Goal: Task Accomplishment & Management: Complete application form

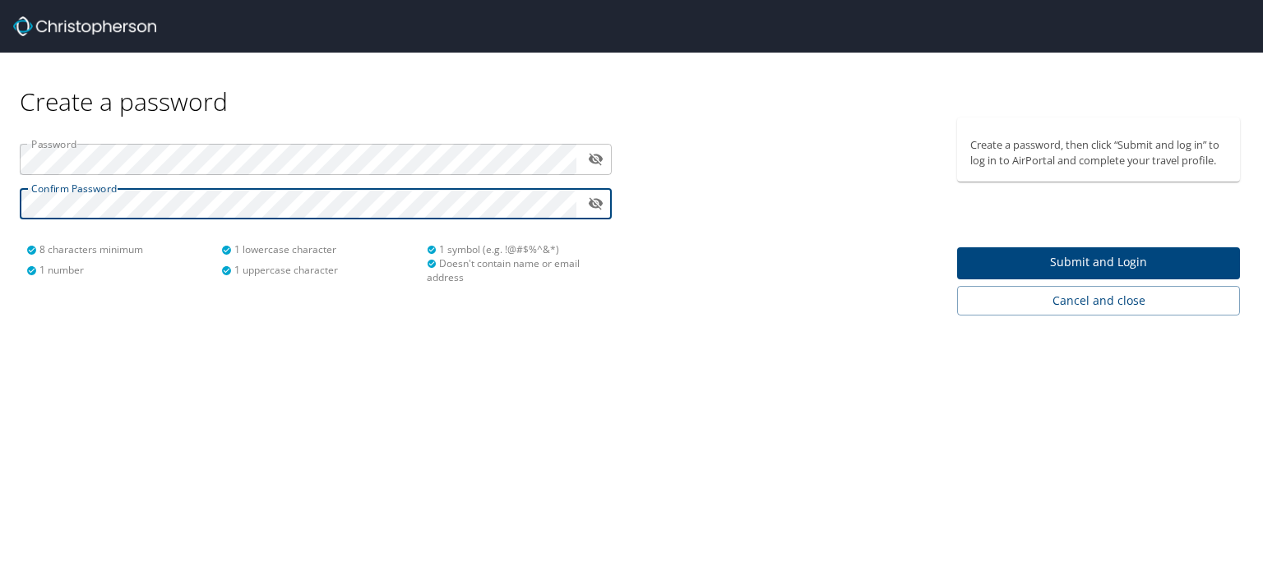
click at [1052, 266] on span "Submit and Login" at bounding box center [1098, 262] width 256 height 21
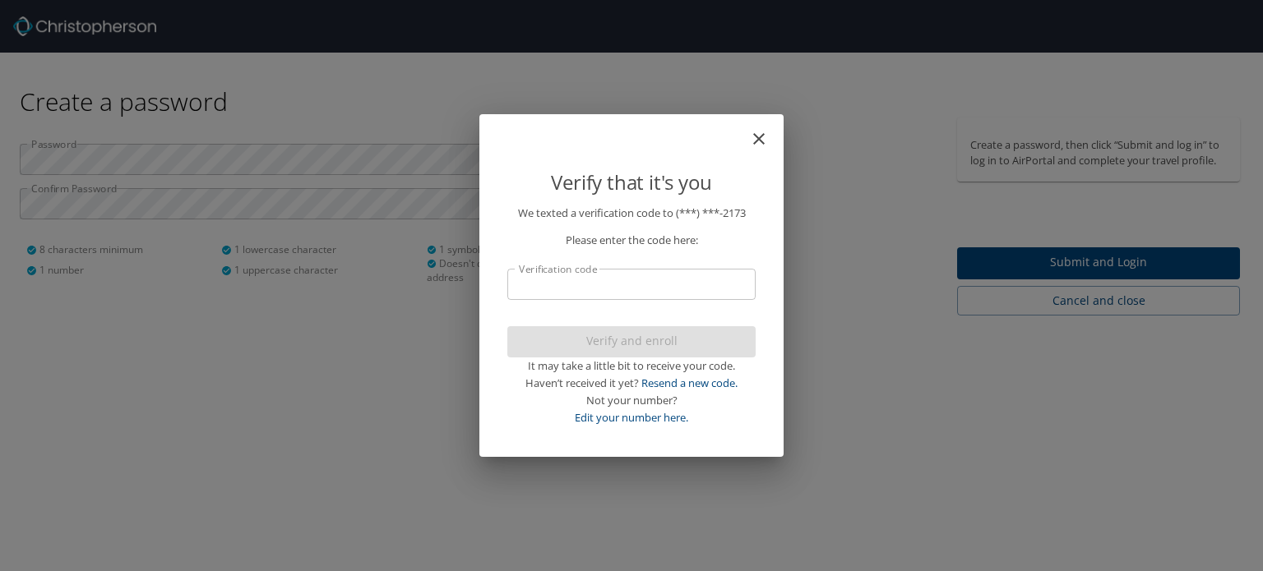
click at [678, 292] on input "Verification code" at bounding box center [631, 284] width 248 height 31
click at [670, 381] on link "Resend a new code." at bounding box center [689, 383] width 96 height 15
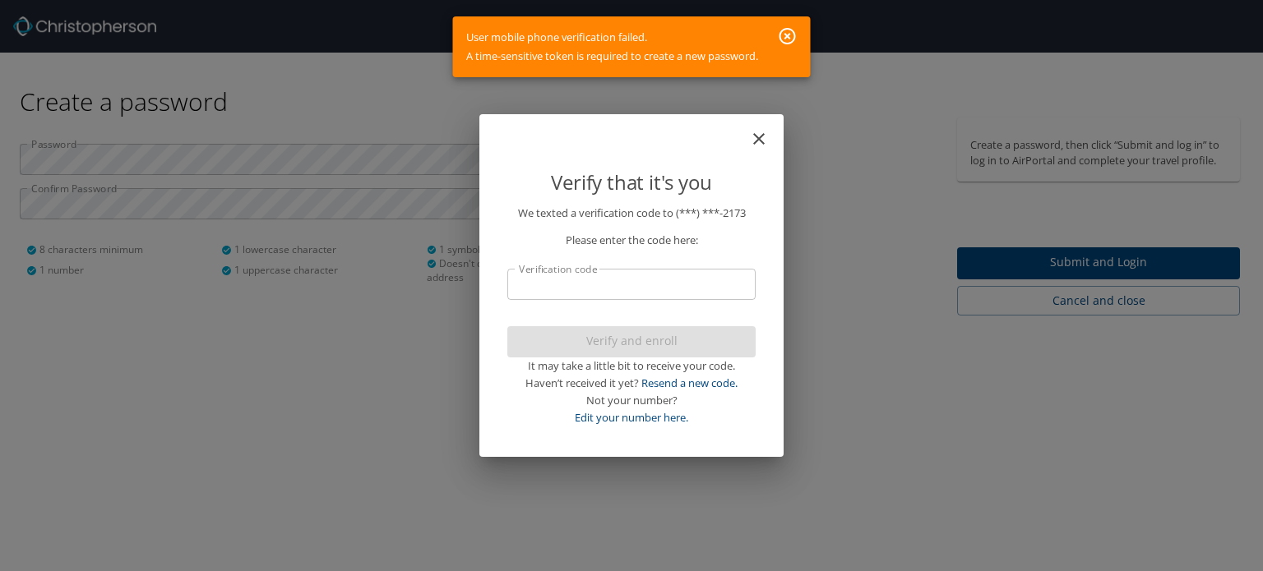
click at [789, 34] on icon "button" at bounding box center [787, 36] width 16 height 16
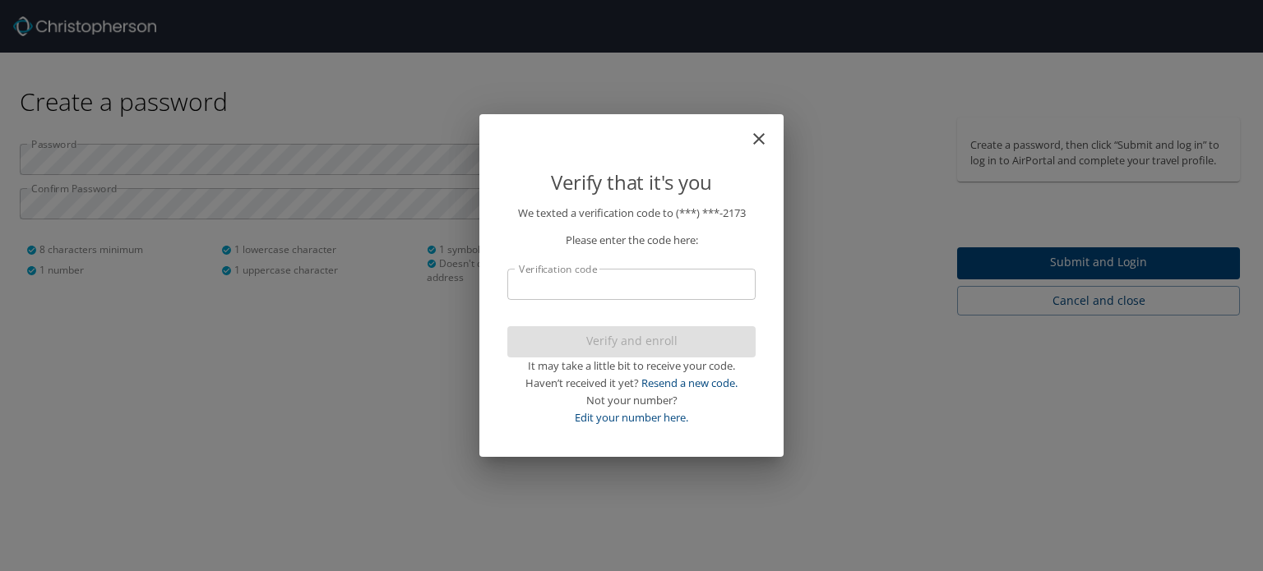
drag, startPoint x: 723, startPoint y: 418, endPoint x: 716, endPoint y: 407, distance: 13.0
click at [723, 416] on div "Not your number? Edit your number here." at bounding box center [631, 409] width 248 height 35
click at [692, 381] on link "Resend a new code." at bounding box center [689, 383] width 96 height 15
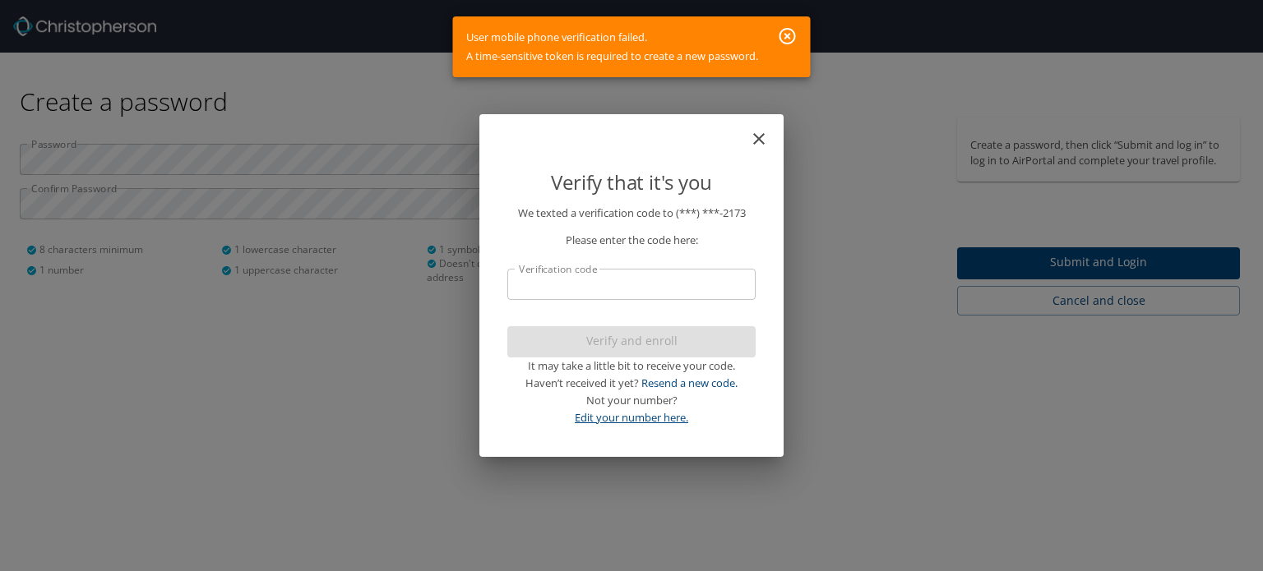
click at [641, 422] on link "Edit your number here." at bounding box center [631, 417] width 113 height 15
select select "US"
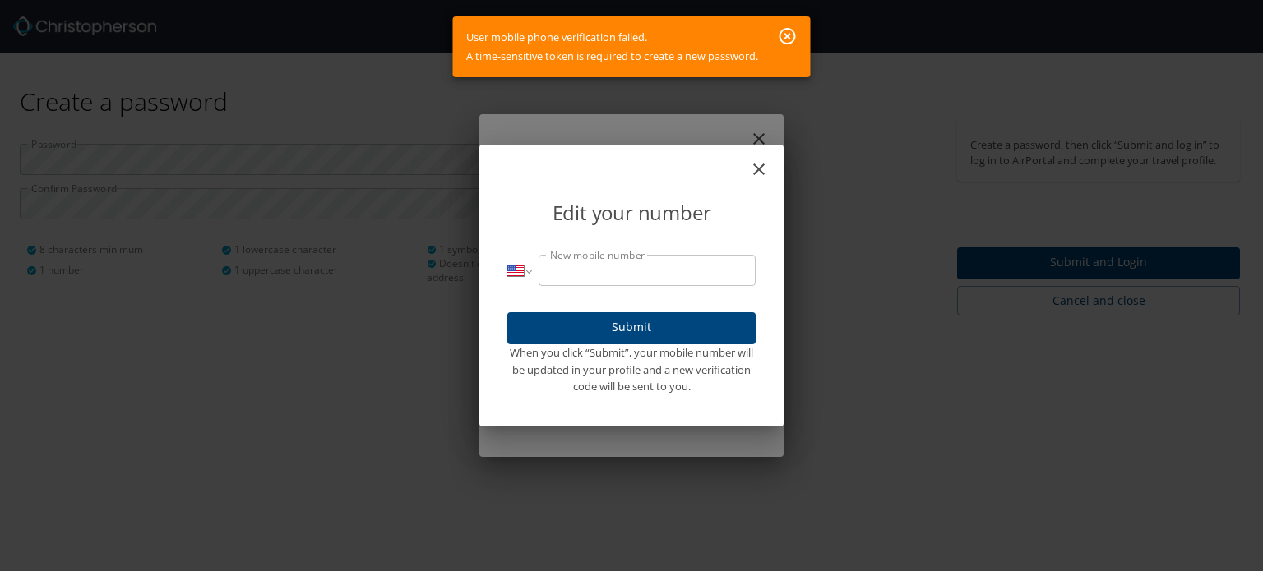
click at [671, 413] on div "International [GEOGRAPHIC_DATA] [GEOGRAPHIC_DATA] [GEOGRAPHIC_DATA] [GEOGRAPHIC…" at bounding box center [631, 326] width 288 height 183
click at [645, 305] on p "International [GEOGRAPHIC_DATA] [GEOGRAPHIC_DATA] [GEOGRAPHIC_DATA] [GEOGRAPHIC…" at bounding box center [631, 325] width 248 height 141
click at [601, 272] on input "New mobile number" at bounding box center [646, 270] width 217 height 31
type input "[PHONE_NUMBER]"
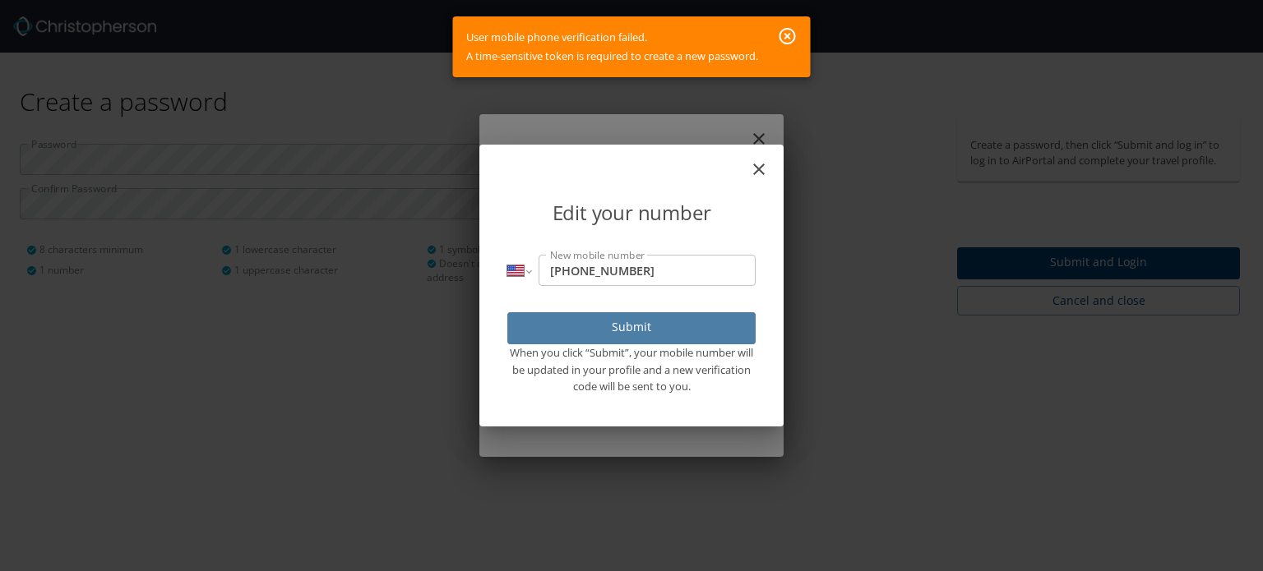
click at [620, 334] on span "Submit" at bounding box center [631, 327] width 222 height 21
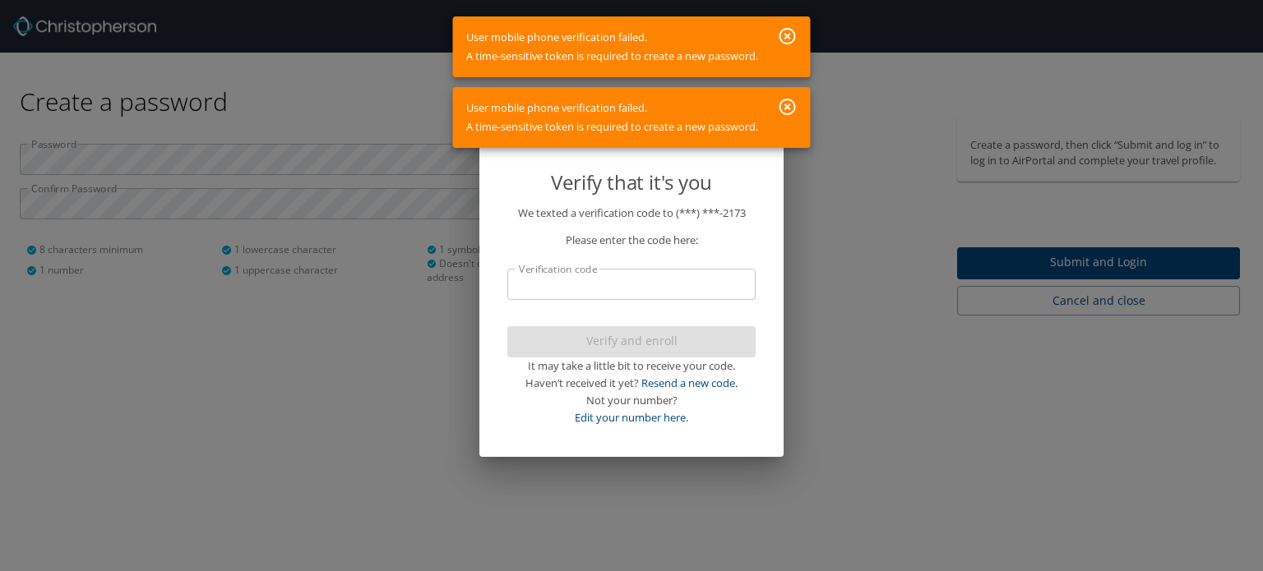
click at [535, 56] on div "User mobile phone verification failed. A time-sensitive token is required to cr…" at bounding box center [612, 46] width 292 height 51
click at [640, 286] on input "Verification code" at bounding box center [631, 284] width 248 height 31
click at [787, 109] on icon "button" at bounding box center [787, 107] width 16 height 16
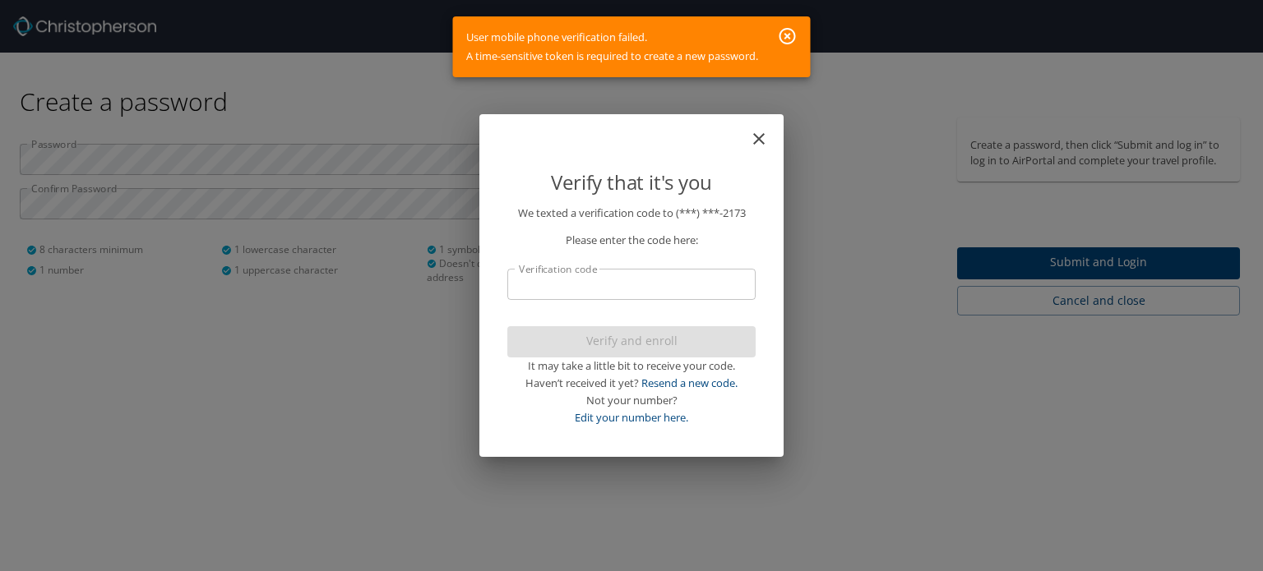
click at [790, 39] on icon "button" at bounding box center [787, 36] width 16 height 16
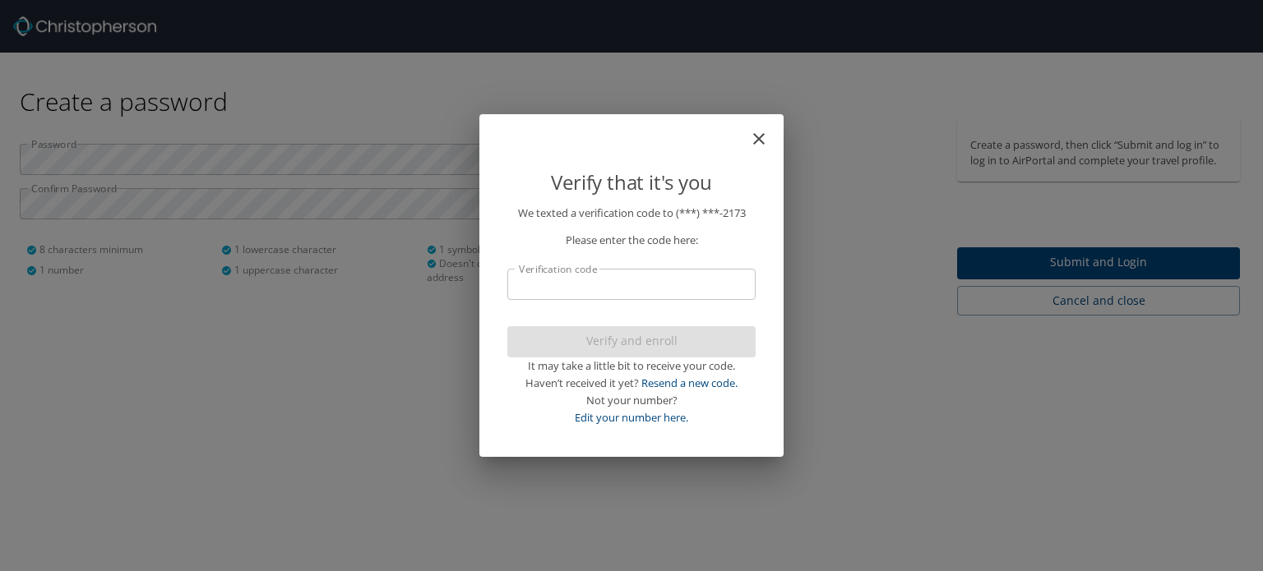
click at [970, 427] on div "Verify that it's you We texted a verification code to (***) ***- 2173 Please en…" at bounding box center [631, 285] width 1263 height 571
click at [760, 139] on icon "close" at bounding box center [759, 139] width 12 height 12
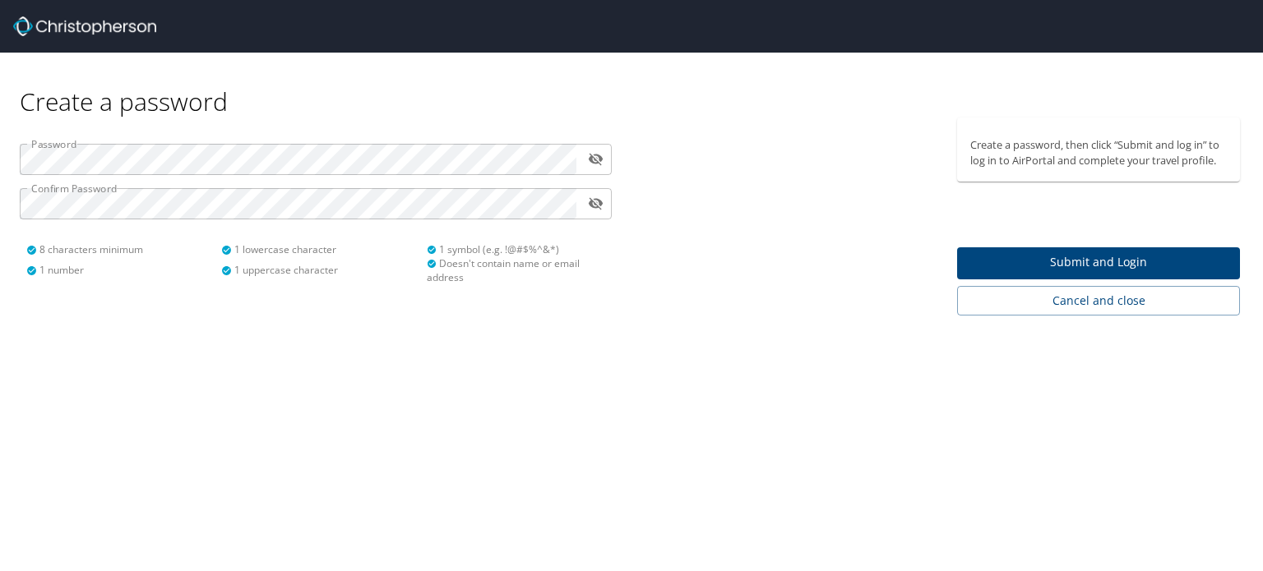
click at [737, 372] on div "Create a password Password ​ Confirm Password ​ 8 characters minimum 1 number 1…" at bounding box center [631, 285] width 1263 height 571
click at [1098, 274] on button "Submit and Login" at bounding box center [1098, 263] width 283 height 32
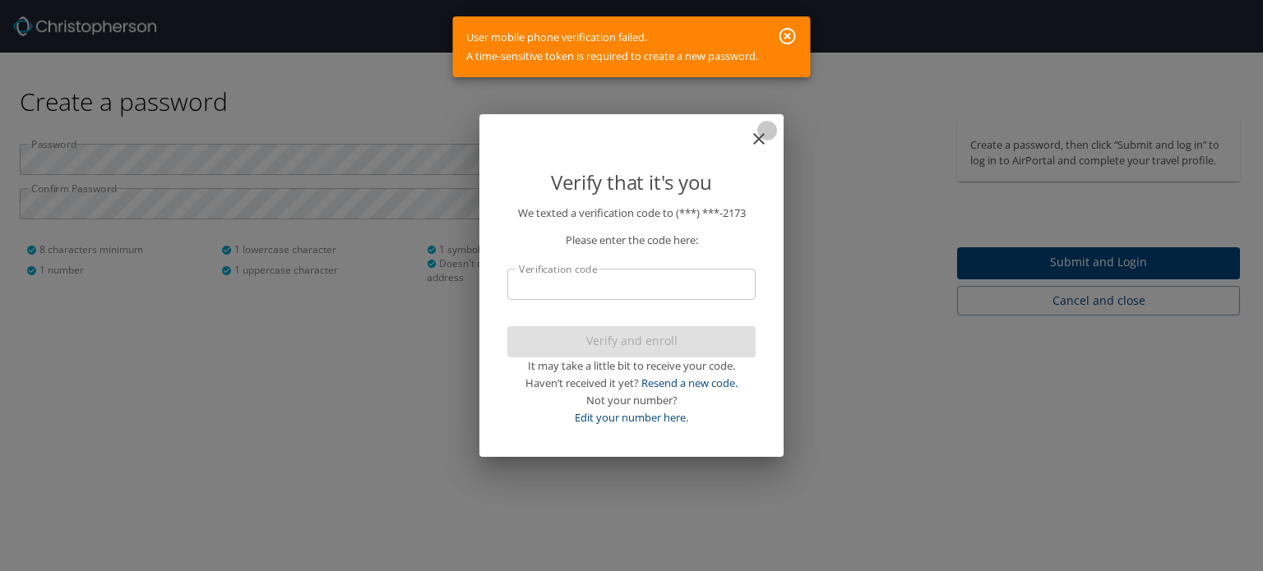
click at [760, 145] on icon "close" at bounding box center [759, 139] width 20 height 20
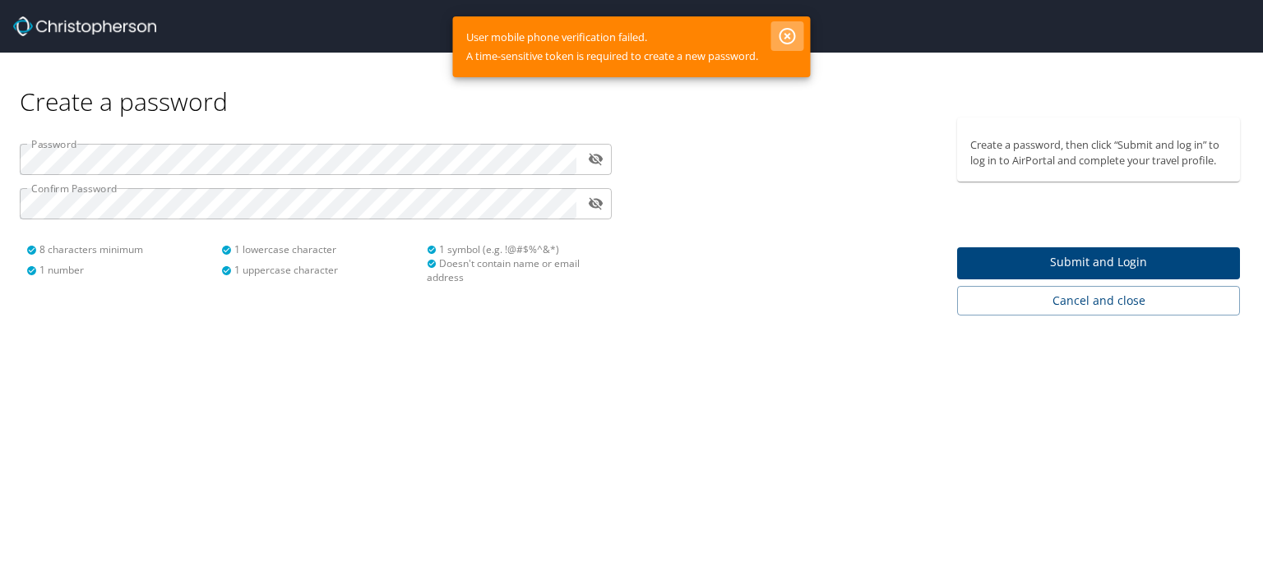
click at [783, 33] on icon "button" at bounding box center [788, 36] width 20 height 20
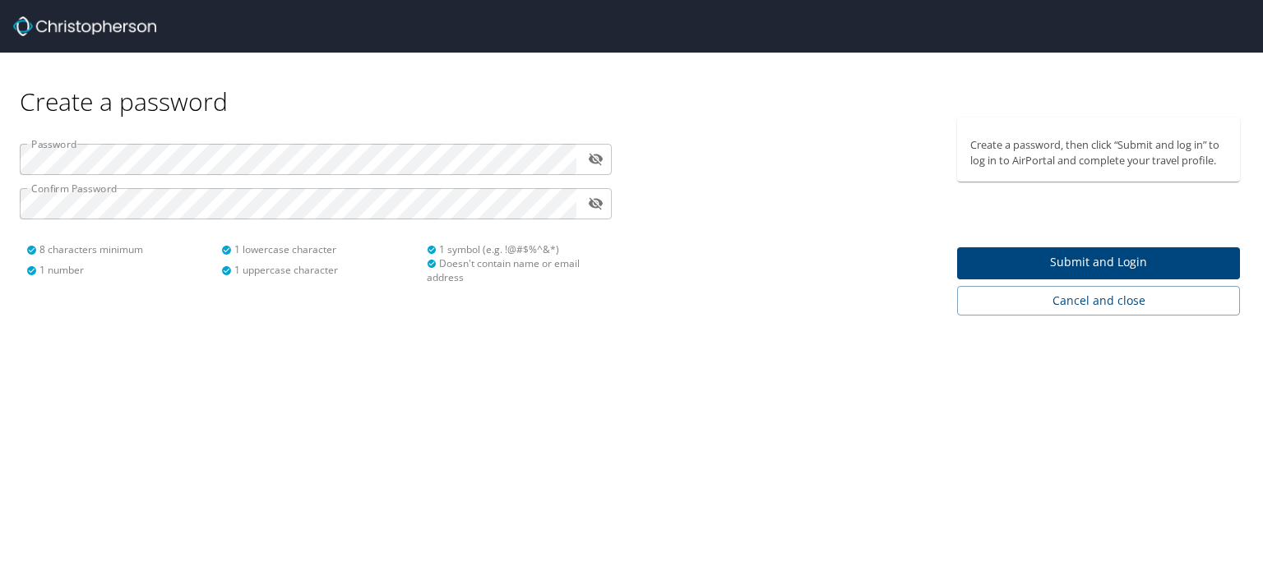
click at [783, 191] on div at bounding box center [789, 217] width 316 height 198
drag, startPoint x: 757, startPoint y: 391, endPoint x: 663, endPoint y: 282, distance: 144.5
click at [757, 388] on div "Create a password Password ​ Confirm Password ​ 8 characters minimum 1 number 1…" at bounding box center [631, 285] width 1263 height 571
click at [1090, 266] on span "Submit and Login" at bounding box center [1098, 262] width 256 height 21
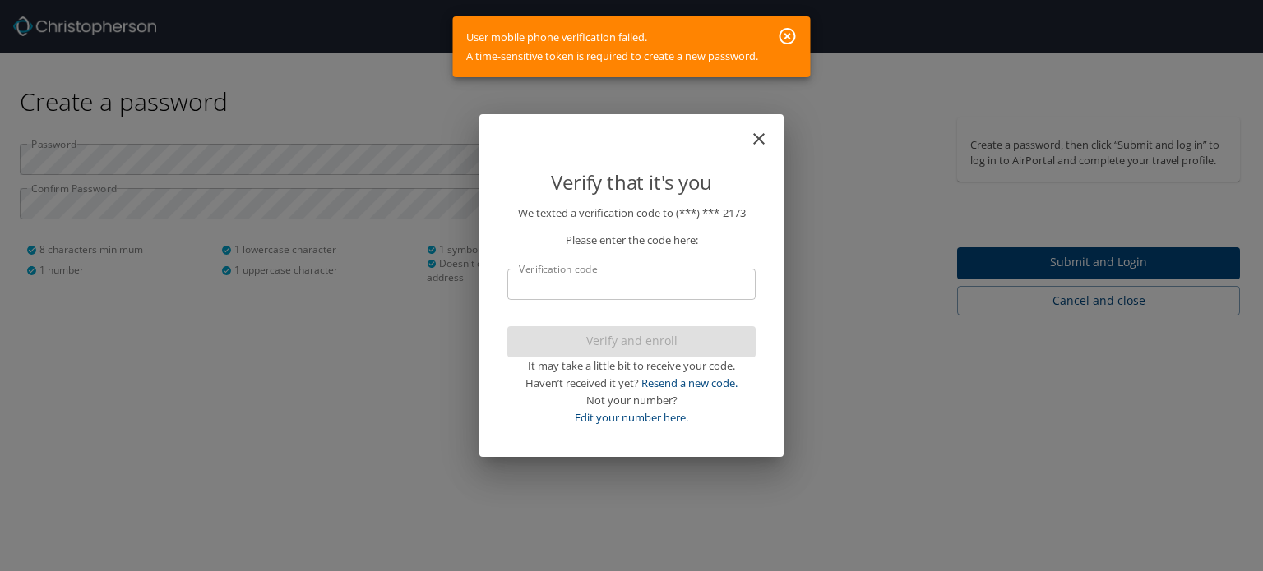
click at [656, 342] on div "Verify and enroll It may take a little bit to receive your code. Haven’t receiv…" at bounding box center [631, 376] width 248 height 100
click at [789, 32] on icon "button" at bounding box center [788, 36] width 20 height 20
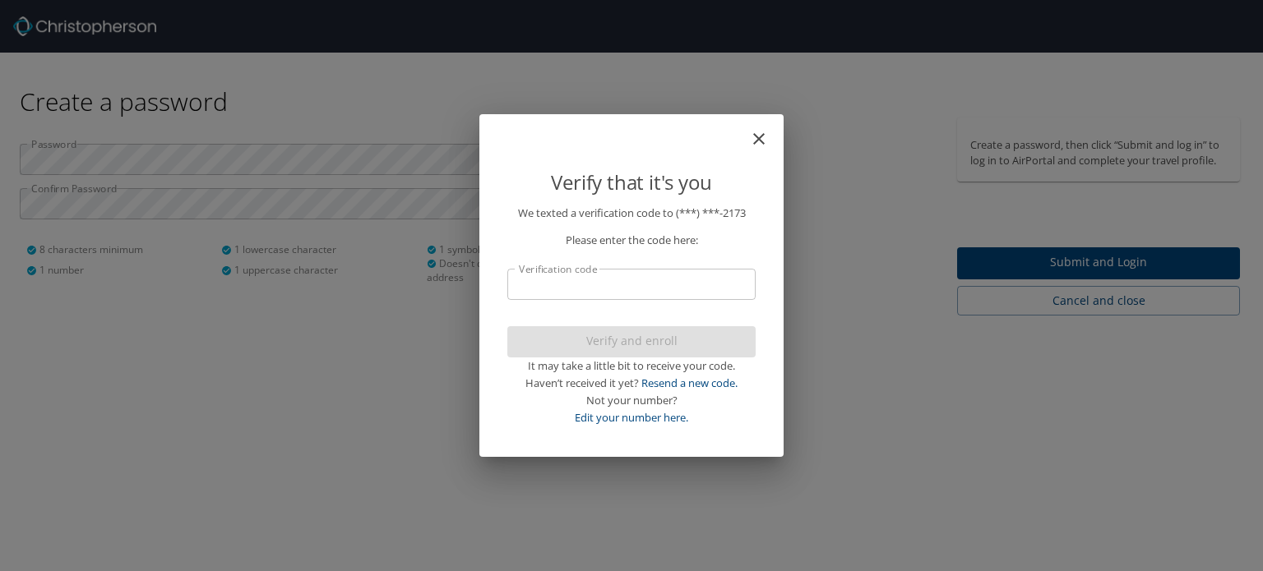
drag, startPoint x: 621, startPoint y: 350, endPoint x: 623, endPoint y: 341, distance: 9.4
click at [621, 346] on div "Verify and enroll It may take a little bit to receive your code. Haven’t receiv…" at bounding box center [631, 376] width 248 height 100
click at [625, 339] on div "Verify and enroll It may take a little bit to receive your code. Haven’t receiv…" at bounding box center [631, 376] width 248 height 100
click at [635, 269] on input "Verification code" at bounding box center [631, 284] width 248 height 31
click at [760, 132] on icon "close" at bounding box center [759, 139] width 20 height 20
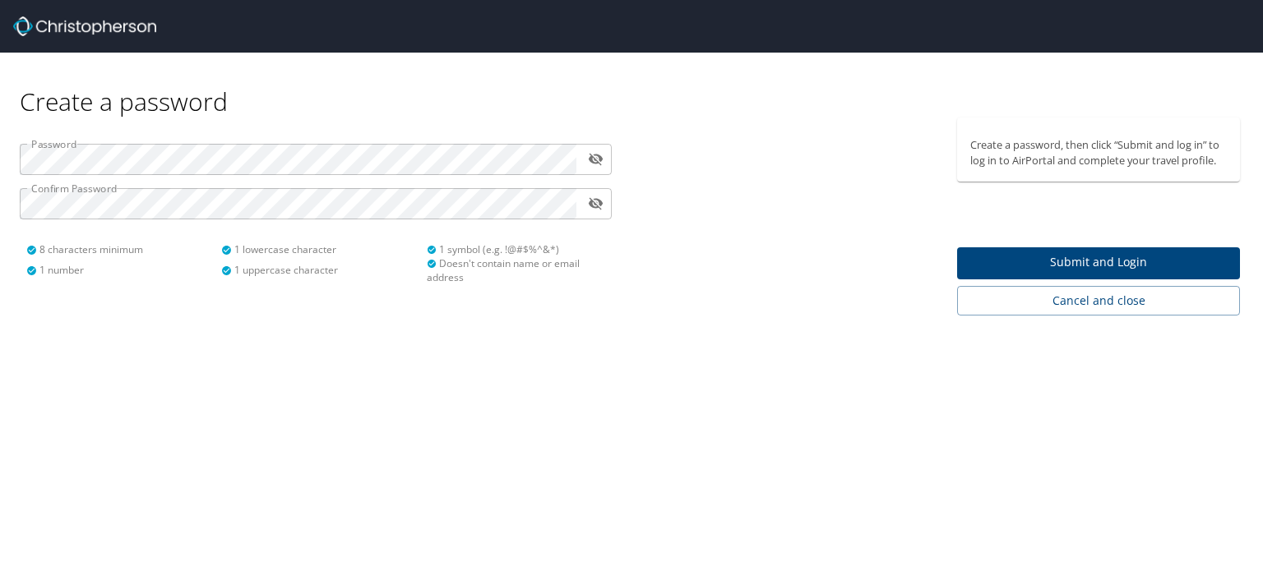
drag, startPoint x: 731, startPoint y: 289, endPoint x: 798, endPoint y: 270, distance: 70.0
click at [746, 285] on div at bounding box center [789, 217] width 316 height 198
click at [1054, 270] on span "Submit and Login" at bounding box center [1098, 262] width 256 height 21
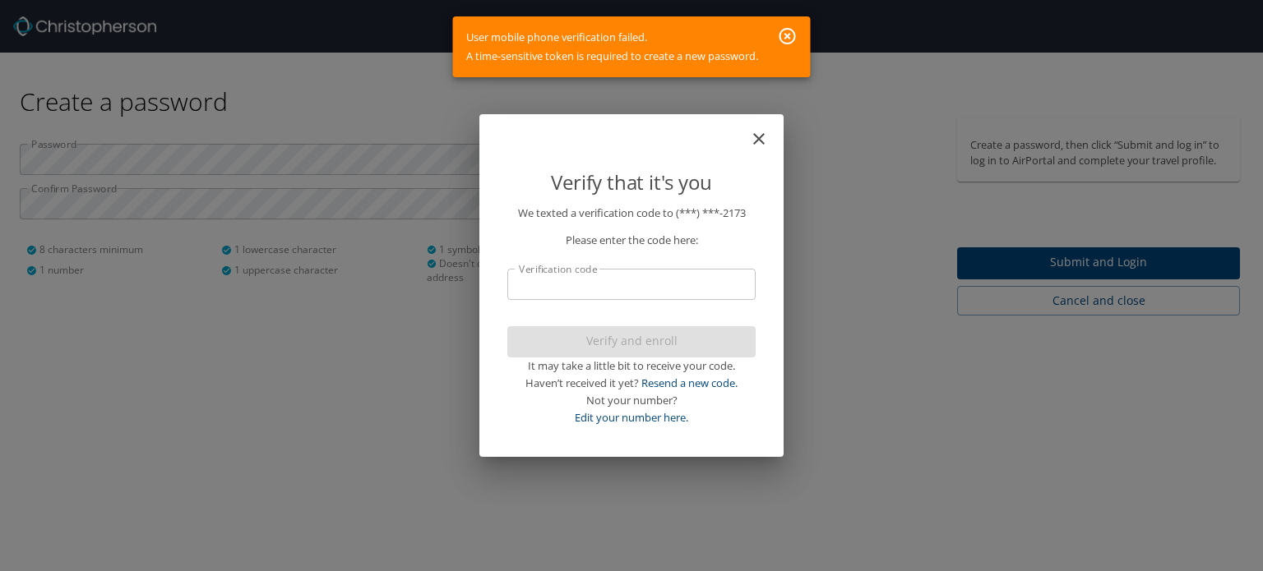
click at [654, 346] on div "Verify and enroll It may take a little bit to receive your code. Haven’t receiv…" at bounding box center [631, 376] width 248 height 100
click at [746, 430] on div "We texted a verification code to (***) ***- 2173 Please enter the code here: Ve…" at bounding box center [631, 327] width 288 height 244
click at [714, 386] on link "Resend a new code." at bounding box center [689, 383] width 96 height 15
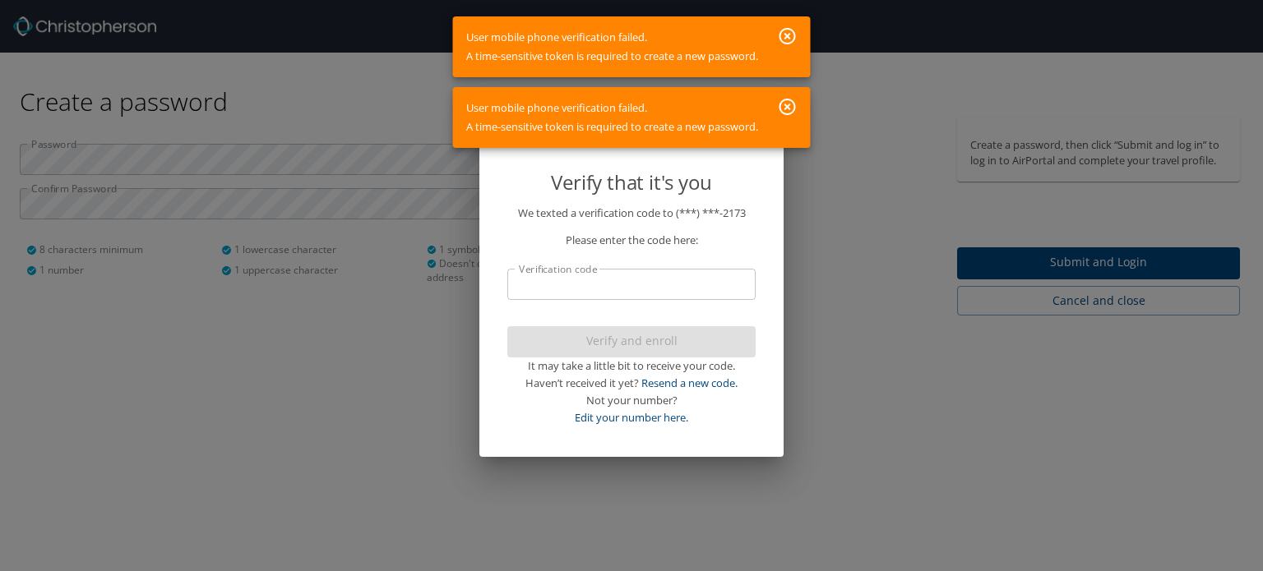
click at [789, 110] on icon "button" at bounding box center [788, 107] width 20 height 20
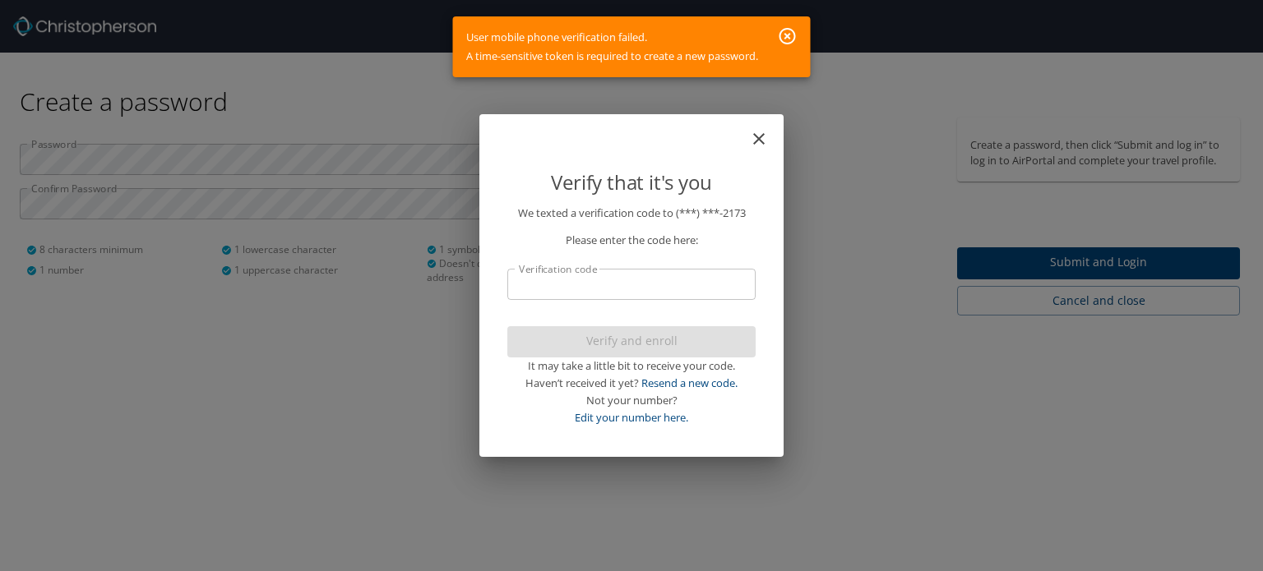
drag, startPoint x: 931, startPoint y: 418, endPoint x: 923, endPoint y: 417, distance: 8.3
click at [923, 417] on div "Verify that it's you We texted a verification code to (***) ***- 2173 Please en…" at bounding box center [631, 285] width 1263 height 571
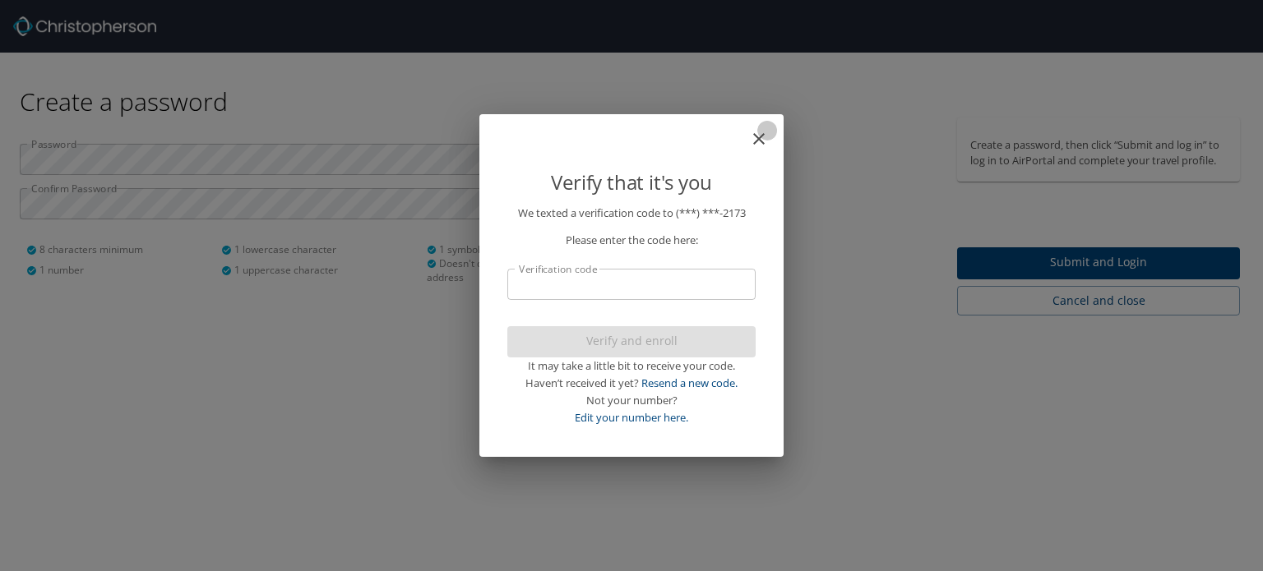
click at [755, 141] on icon "close" at bounding box center [759, 139] width 20 height 20
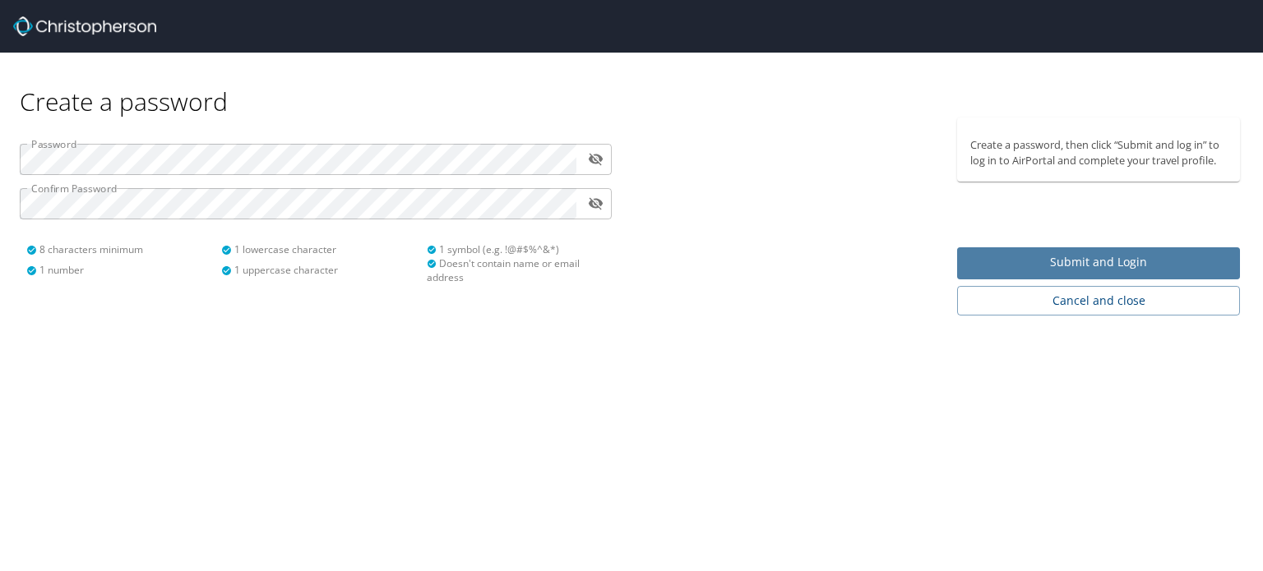
click at [1011, 267] on span "Submit and Login" at bounding box center [1098, 262] width 256 height 21
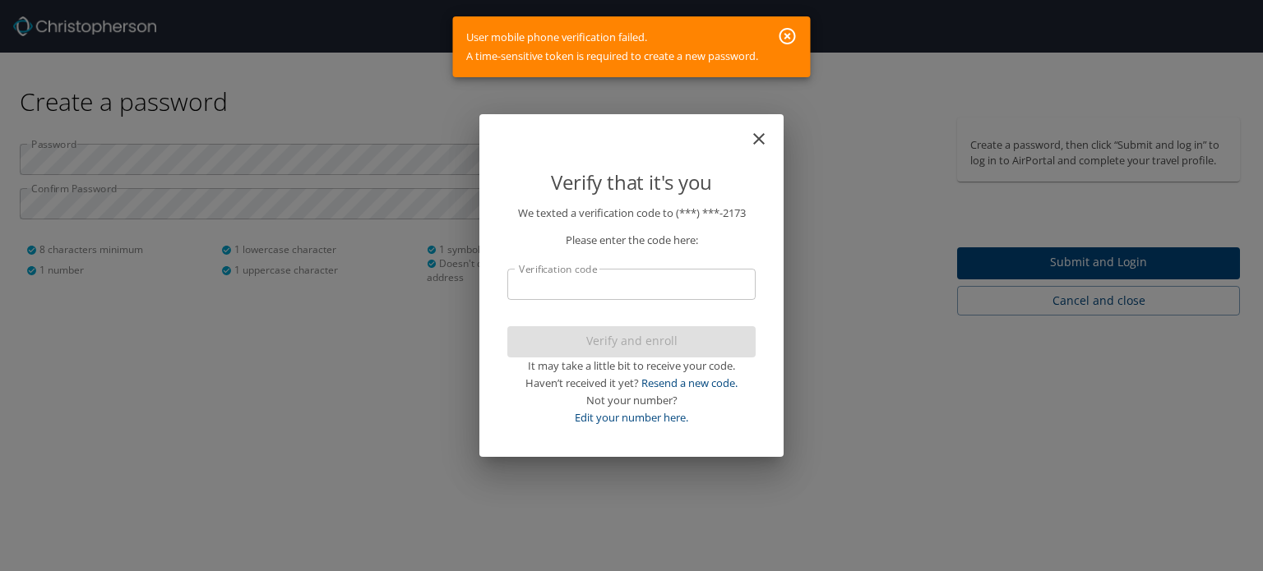
click at [792, 29] on icon "button" at bounding box center [787, 36] width 16 height 16
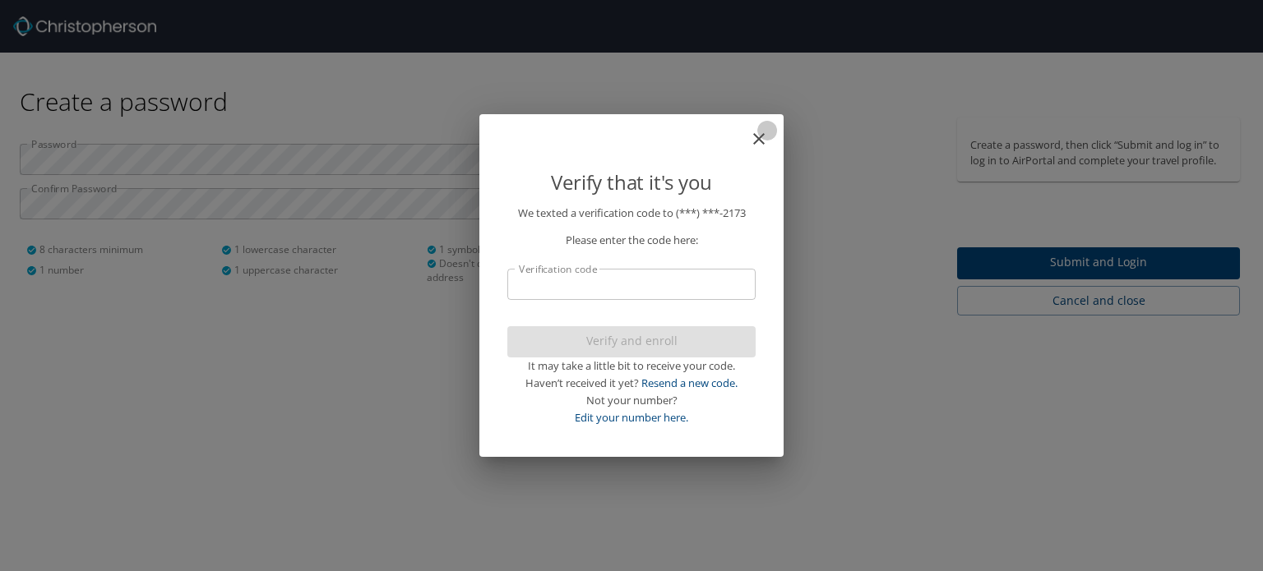
click at [760, 137] on icon "close" at bounding box center [759, 139] width 20 height 20
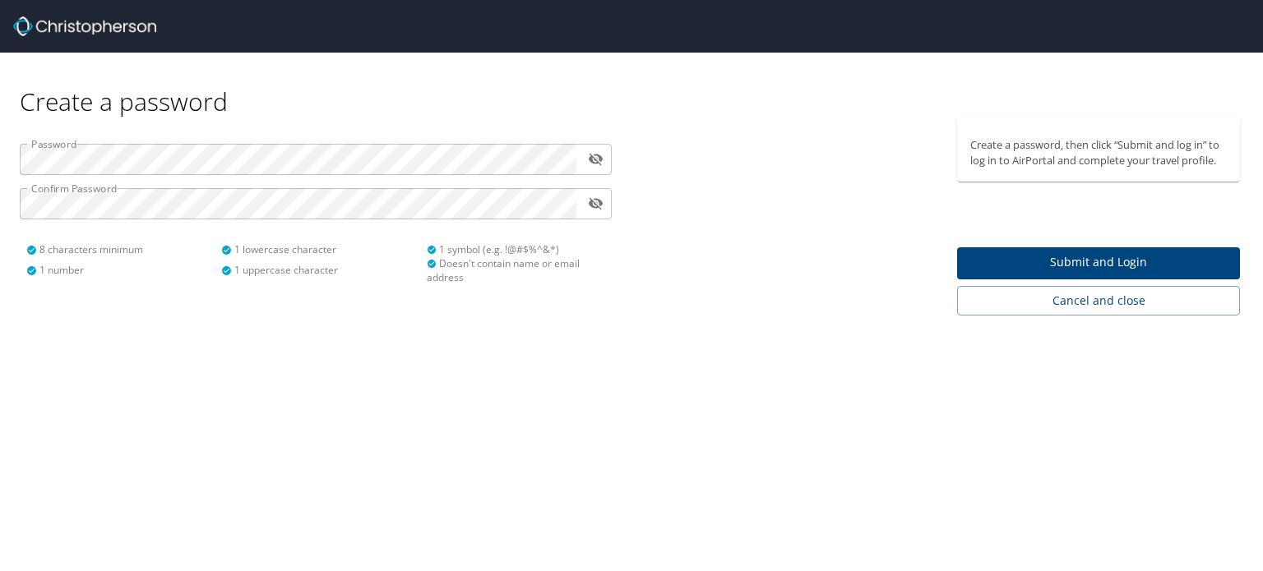
click at [656, 371] on div "Create a password Password ​ Confirm Password ​ 8 characters minimum 1 number 1…" at bounding box center [631, 285] width 1263 height 571
click at [385, 367] on div "Create a password Password ​ Confirm Password ​ 8 characters minimum 1 number 1…" at bounding box center [631, 285] width 1263 height 571
click at [487, 488] on div "Create a password Password ​ Confirm Password ​ 8 characters minimum 1 number 1…" at bounding box center [631, 285] width 1263 height 571
click at [309, 89] on div "Create a password" at bounding box center [631, 85] width 1223 height 65
